Goal: Task Accomplishment & Management: Complete application form

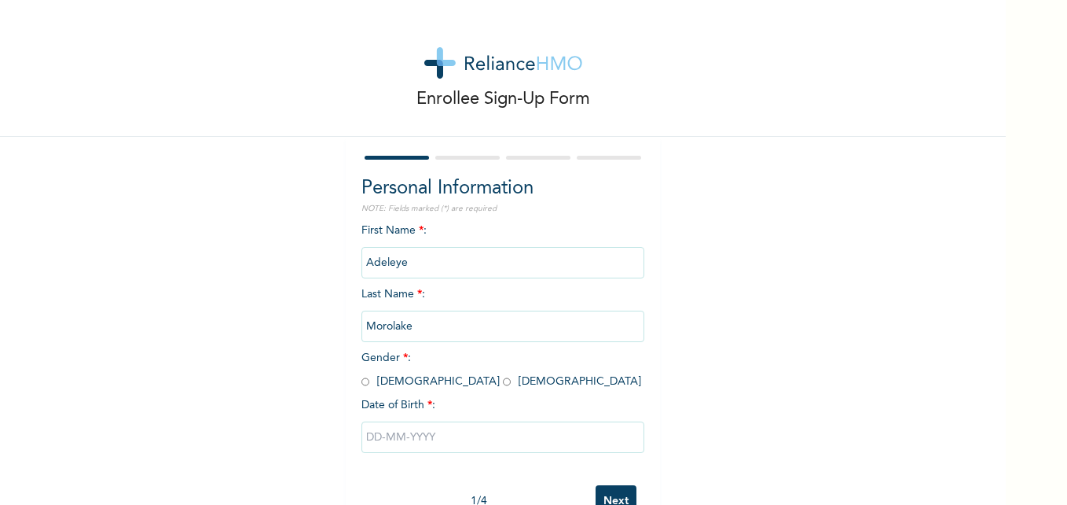
scroll to position [48, 0]
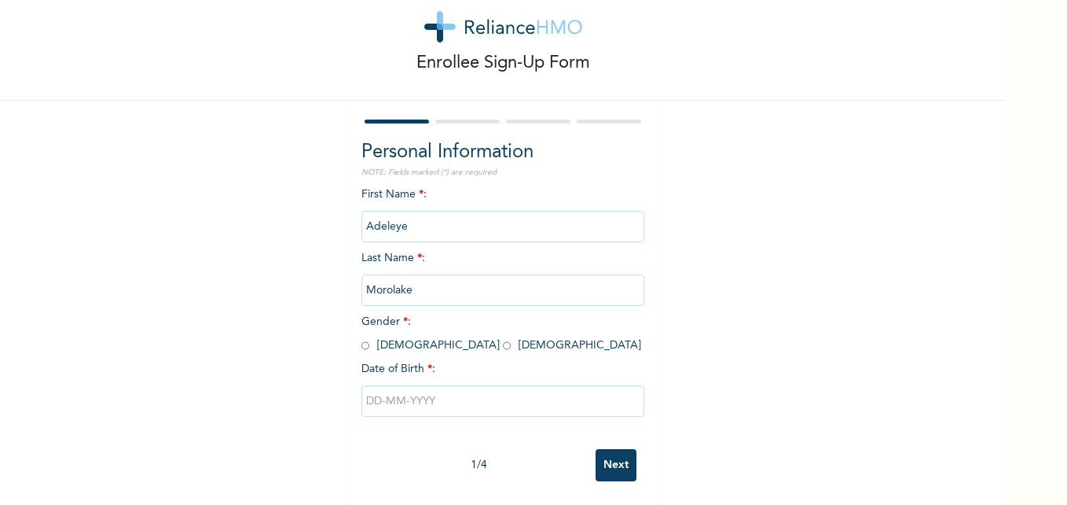
click at [503, 338] on input "radio" at bounding box center [507, 345] width 8 height 15
radio input "true"
click at [417, 398] on input "text" at bounding box center [502, 400] width 283 height 31
select select "9"
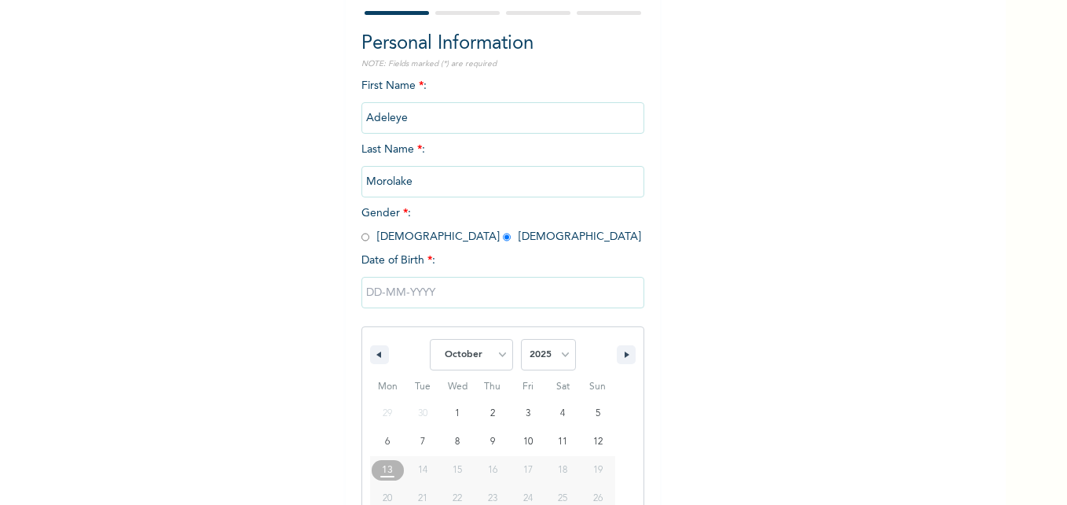
scroll to position [210, 0]
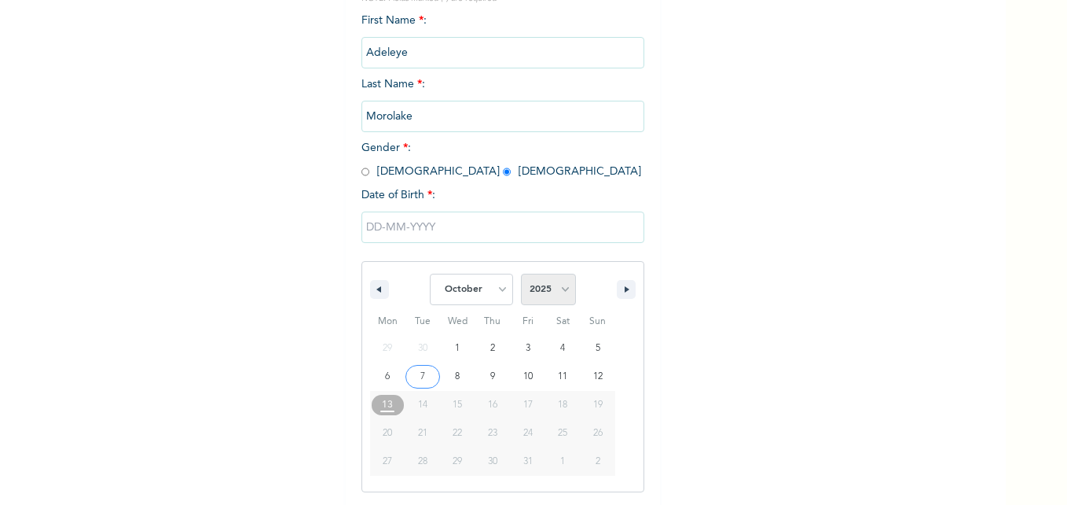
click at [563, 292] on select "2025 2024 2023 2022 2021 2020 2019 2018 2017 2016 2015 2014 2013 2012 2011 2010…" at bounding box center [548, 288] width 55 height 31
select select "1997"
click at [521, 274] on select "2025 2024 2023 2022 2021 2020 2019 2018 2017 2016 2015 2014 2013 2012 2011 2010…" at bounding box center [548, 288] width 55 height 31
click at [503, 292] on select "January February March April May June July August September October November De…" at bounding box center [471, 288] width 83 height 31
select select "2"
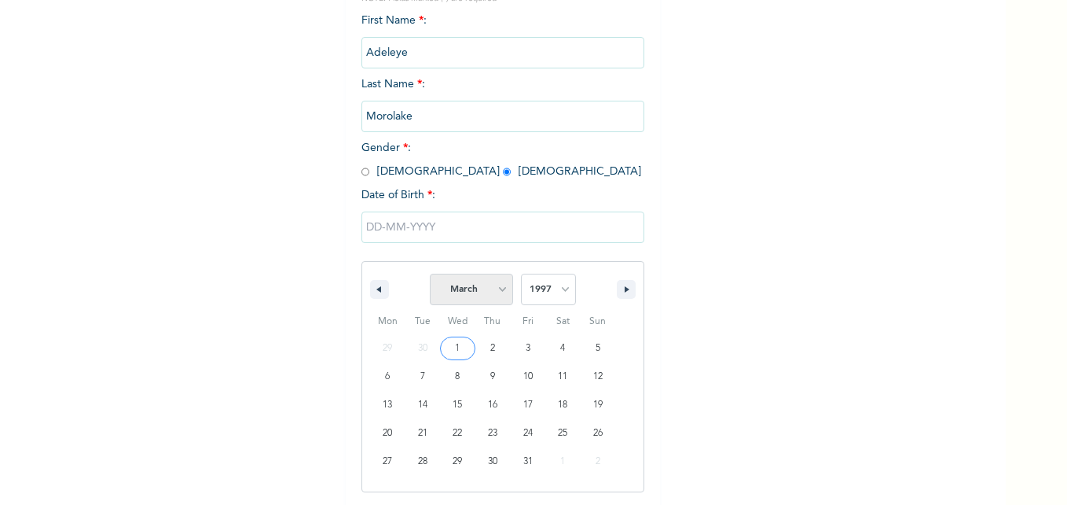
click at [430, 274] on select "January February March April May June July August September October November De…" at bounding box center [471, 288] width 83 height 31
type input "[DATE]"
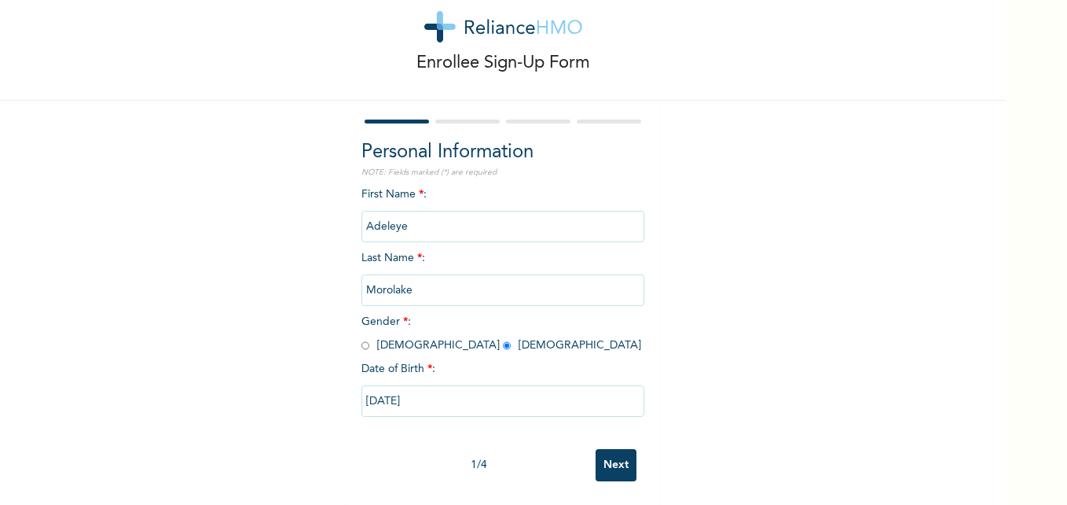
scroll to position [48, 0]
click at [613, 450] on input "Next" at bounding box center [616, 465] width 41 height 32
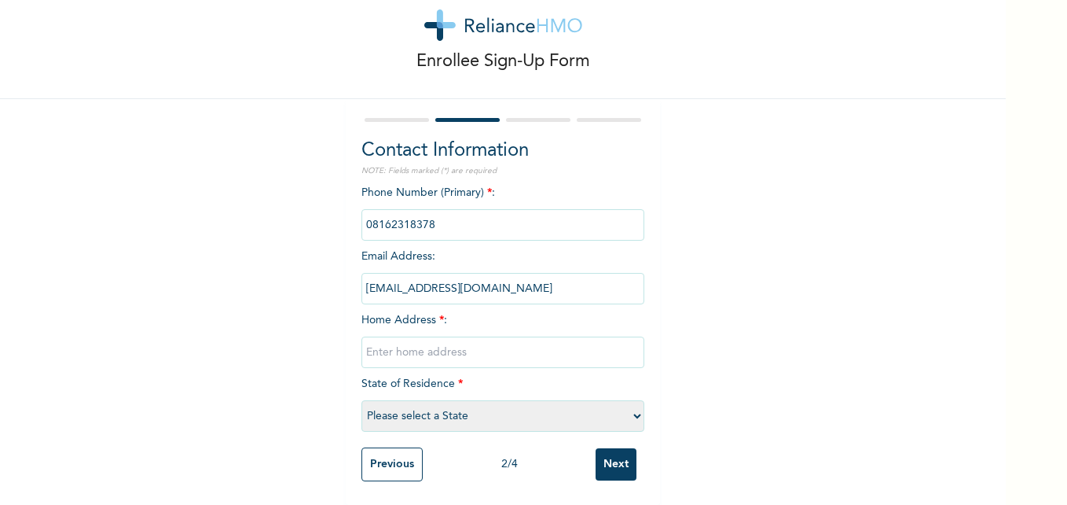
click at [463, 343] on input "text" at bounding box center [502, 351] width 283 height 31
type input "[STREET_ADDRESS][PERSON_NAME]"
click at [629, 406] on select "Please select a State [PERSON_NAME] (FCT) [PERSON_NAME] Ibom [GEOGRAPHIC_DATA] …" at bounding box center [502, 415] width 283 height 31
select select "25"
click at [361, 400] on select "Please select a State [PERSON_NAME] (FCT) [PERSON_NAME] Ibom [GEOGRAPHIC_DATA] …" at bounding box center [502, 415] width 283 height 31
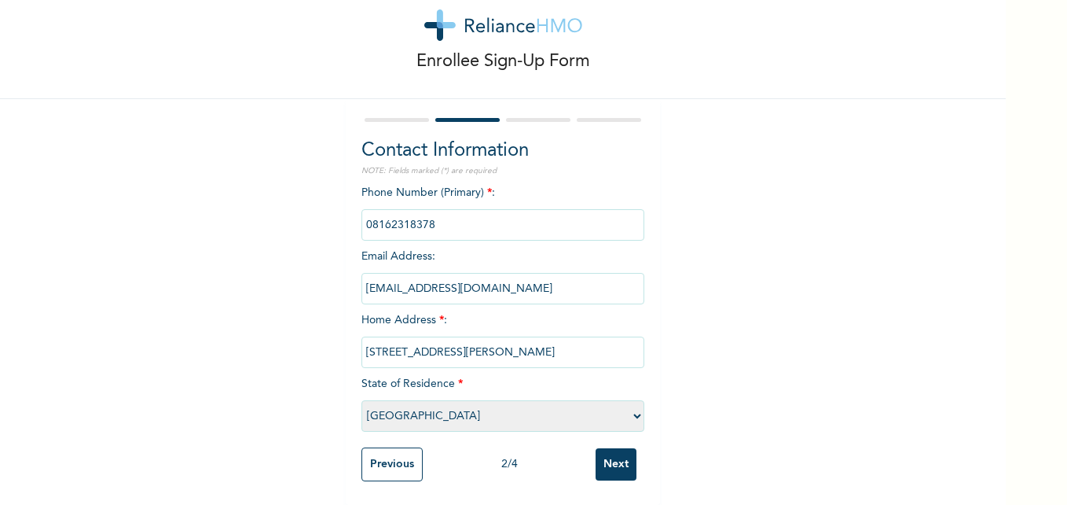
scroll to position [50, 0]
click at [607, 461] on input "Next" at bounding box center [616, 464] width 41 height 32
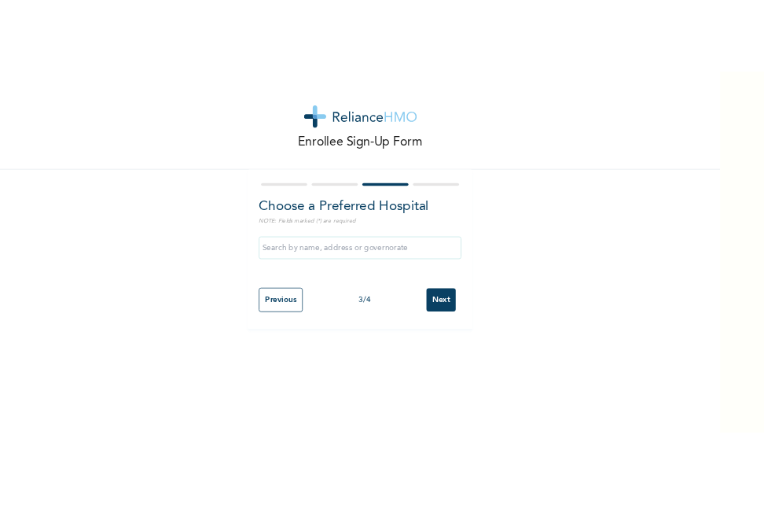
scroll to position [0, 0]
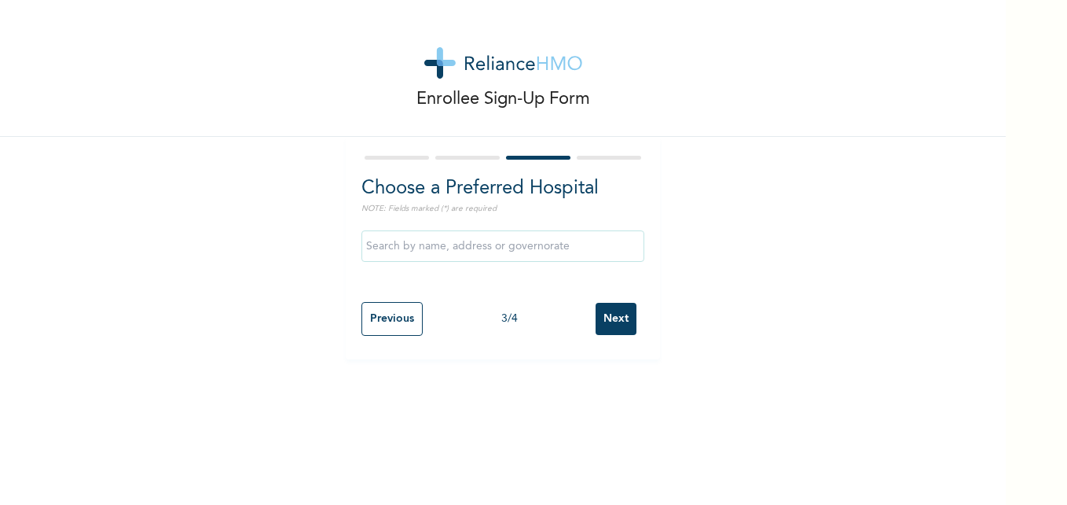
click at [435, 238] on input "text" at bounding box center [502, 245] width 283 height 31
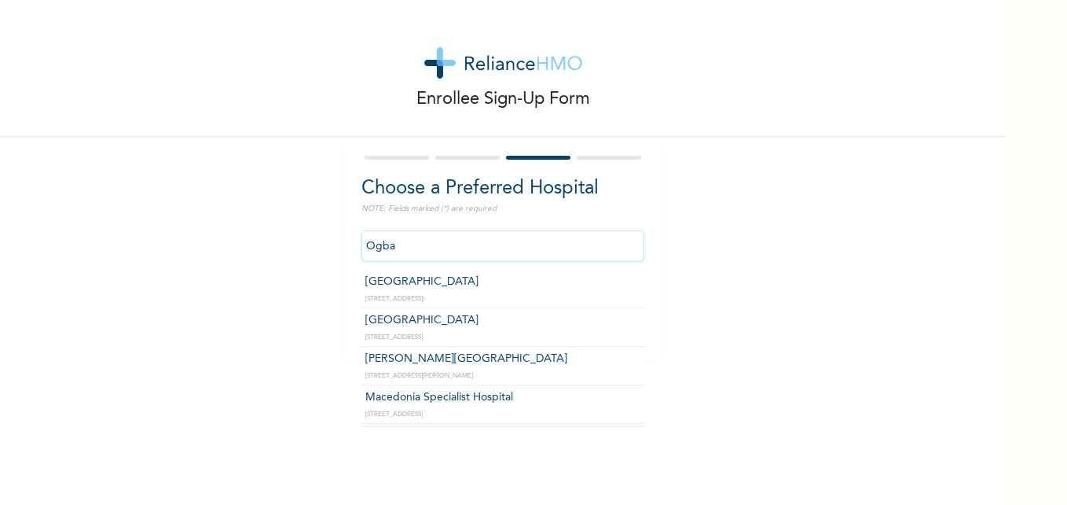
type input "[PERSON_NAME][GEOGRAPHIC_DATA]"
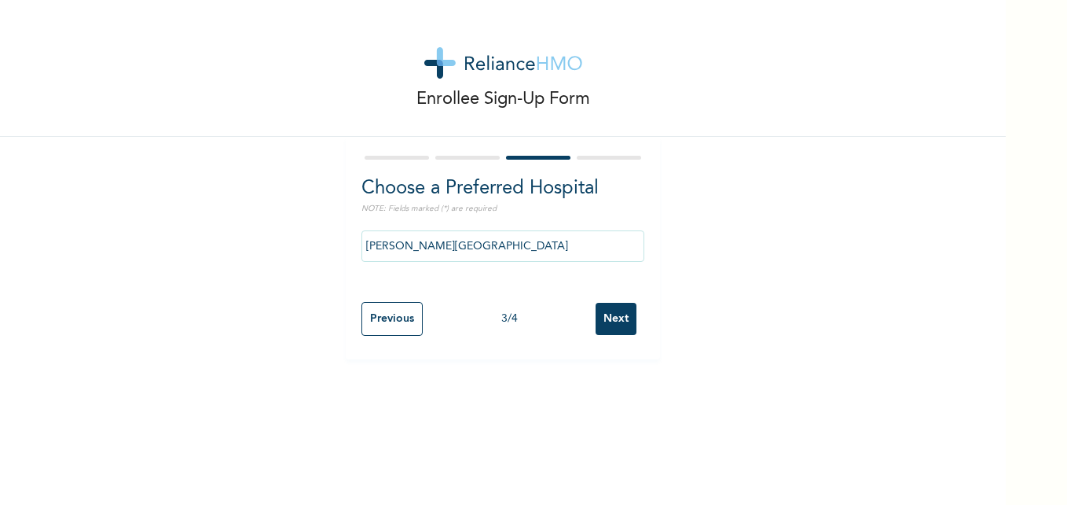
click at [596, 321] on input "Next" at bounding box center [616, 319] width 41 height 32
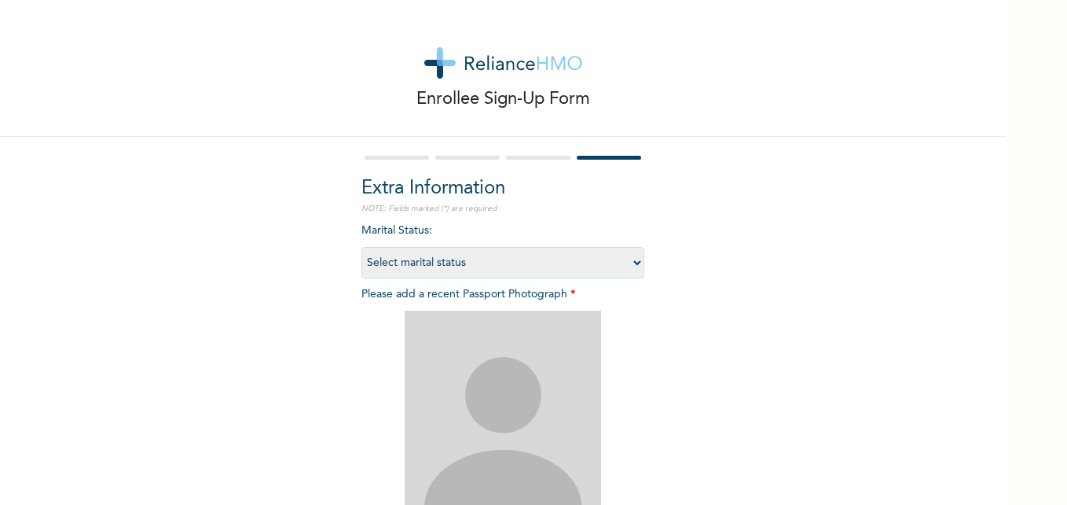
click at [625, 261] on select "Select marital status [DEMOGRAPHIC_DATA] Married [DEMOGRAPHIC_DATA] Widow/[DEMO…" at bounding box center [502, 262] width 283 height 31
select select "1"
click at [361, 247] on select "Select marital status [DEMOGRAPHIC_DATA] Married [DEMOGRAPHIC_DATA] Widow/[DEMO…" at bounding box center [502, 262] width 283 height 31
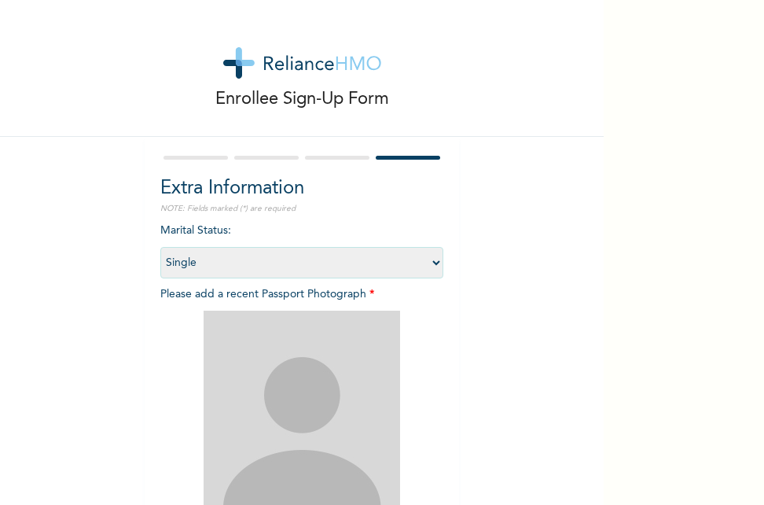
click at [284, 394] on img at bounding box center [302, 408] width 196 height 196
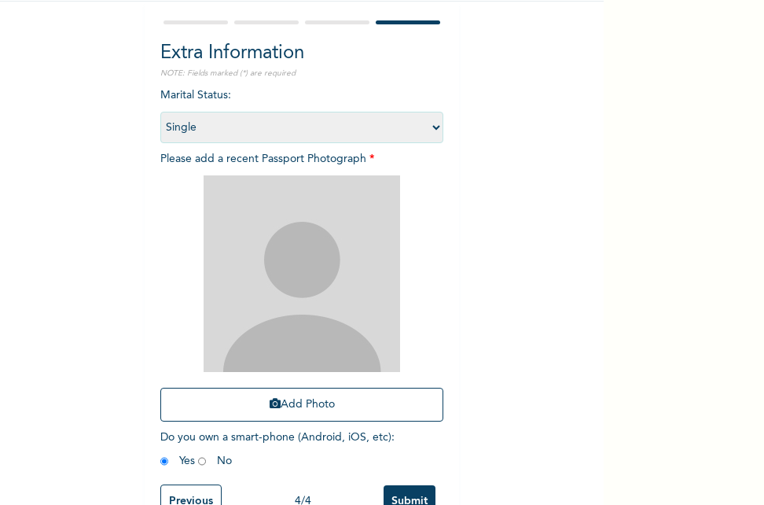
scroll to position [184, 0]
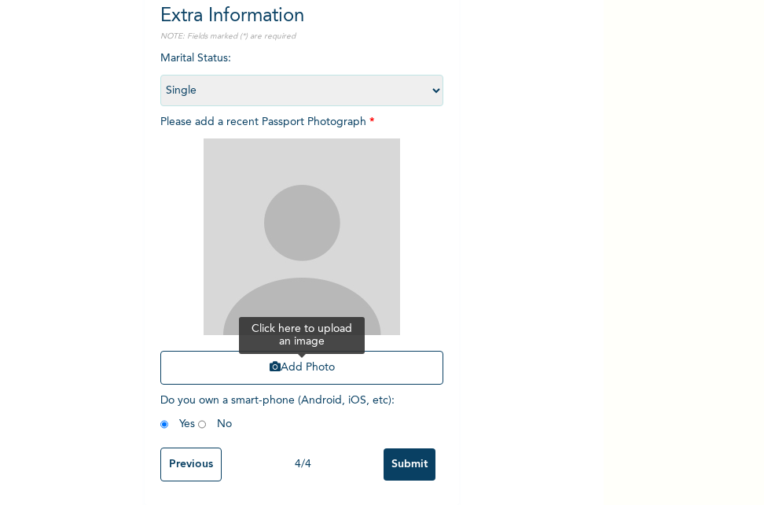
click at [277, 354] on button "Add Photo" at bounding box center [301, 367] width 283 height 34
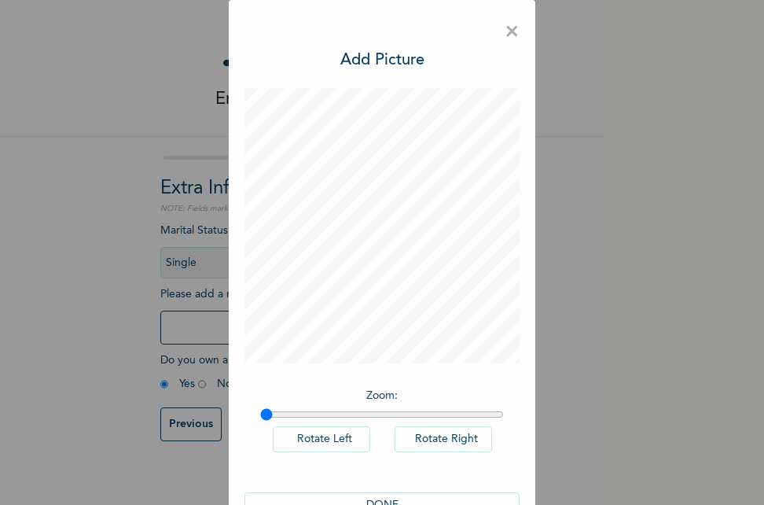
scroll to position [44, 0]
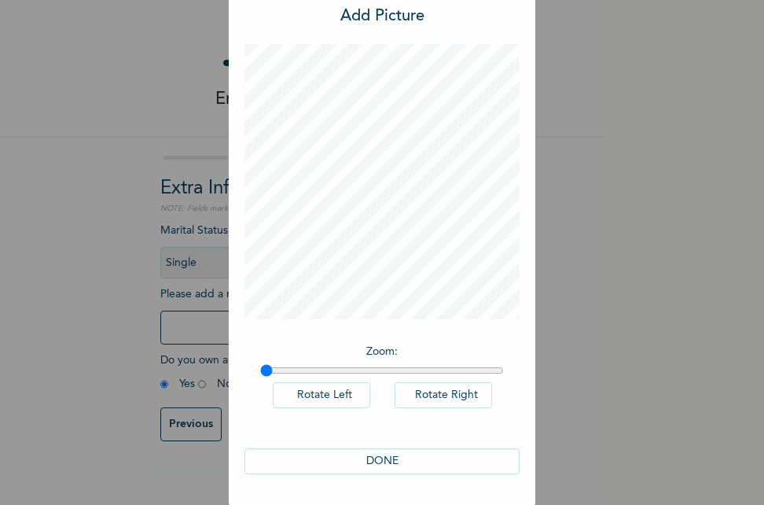
click at [401, 470] on button "DONE" at bounding box center [381, 461] width 275 height 26
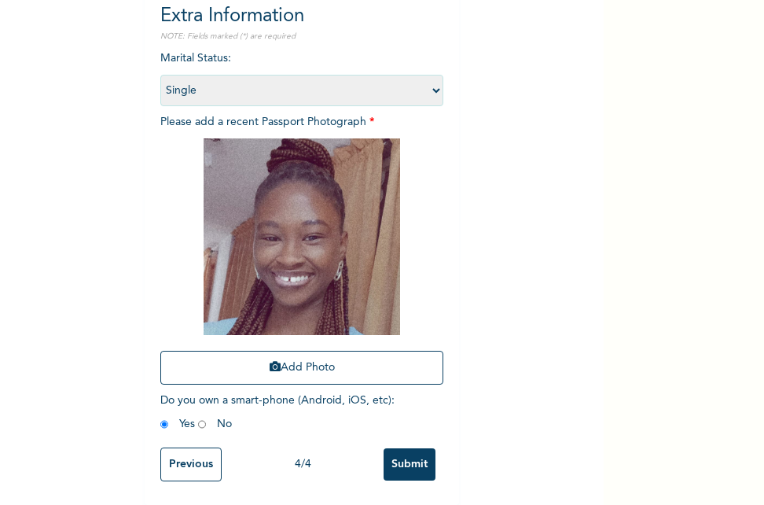
scroll to position [184, 0]
click at [398, 459] on input "Submit" at bounding box center [409, 464] width 52 height 32
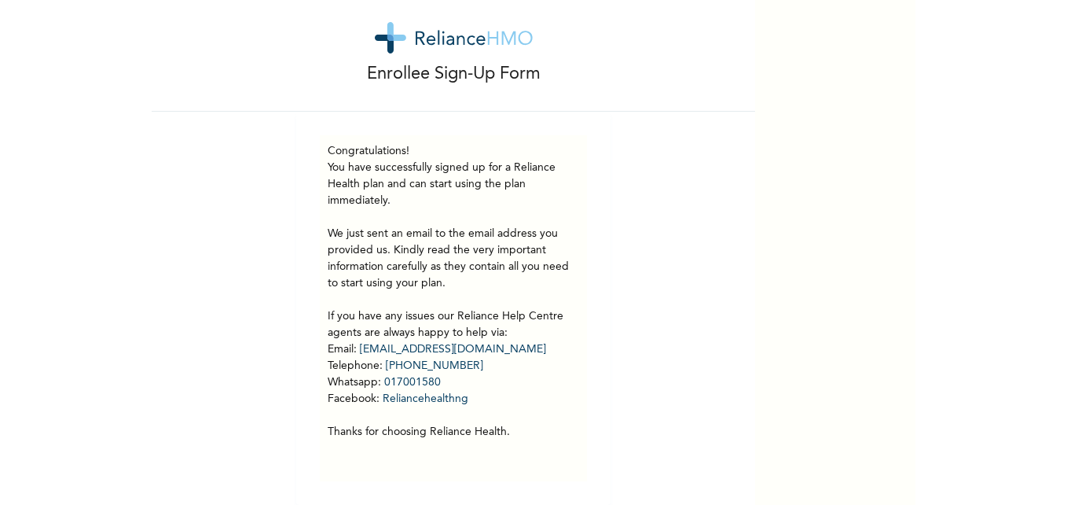
scroll to position [0, 0]
